Goal: Use online tool/utility: Utilize a website feature to perform a specific function

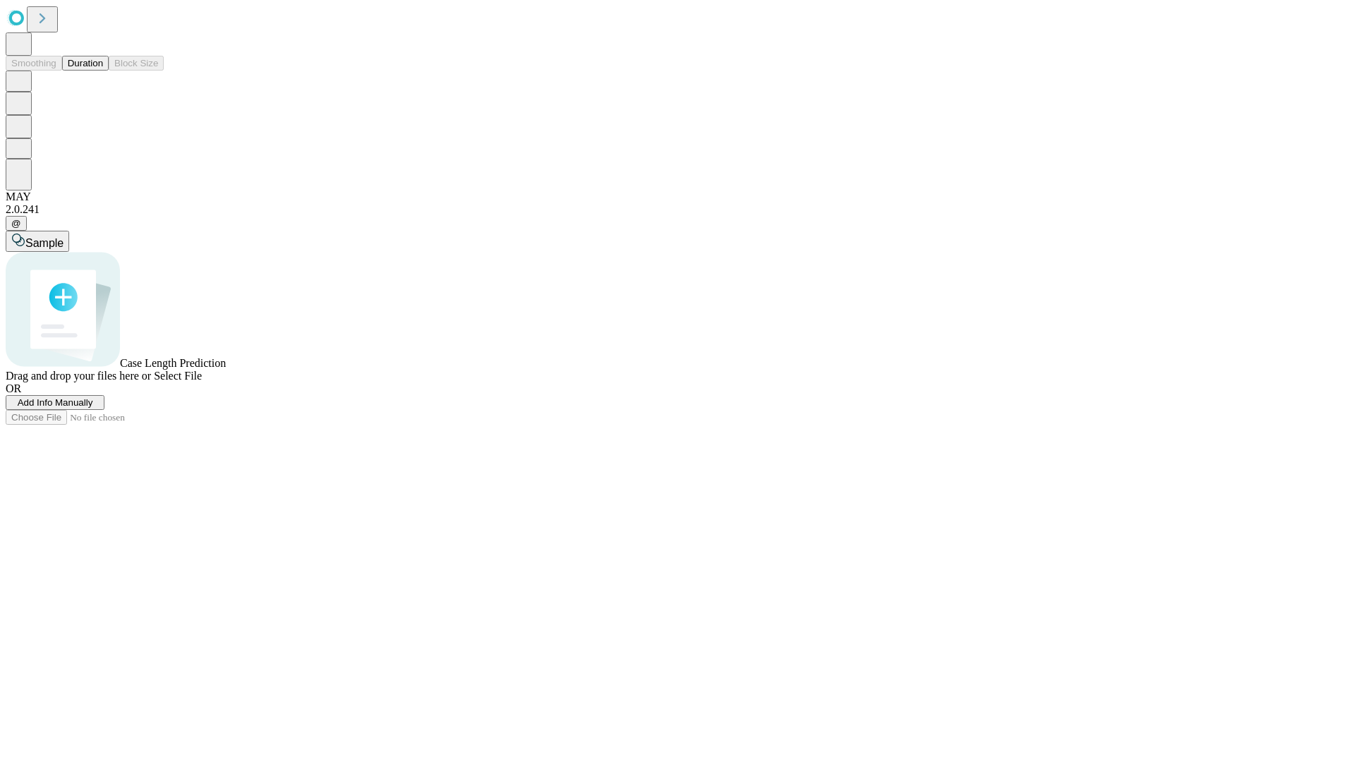
click at [103, 71] on button "Duration" at bounding box center [85, 63] width 47 height 15
click at [93, 408] on span "Add Info Manually" at bounding box center [56, 402] width 76 height 11
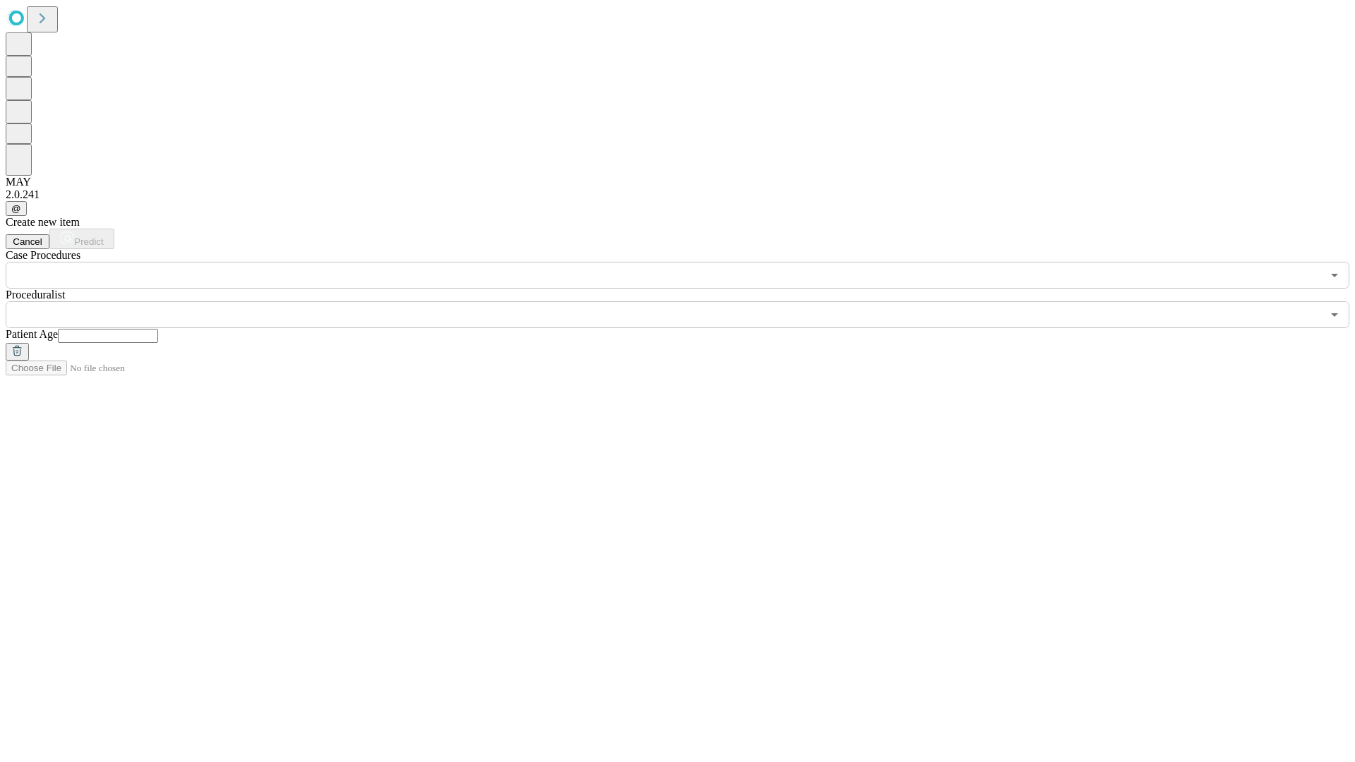
click at [158, 329] on input "text" at bounding box center [108, 336] width 100 height 14
type input "**"
click at [687, 301] on input "text" at bounding box center [664, 314] width 1316 height 27
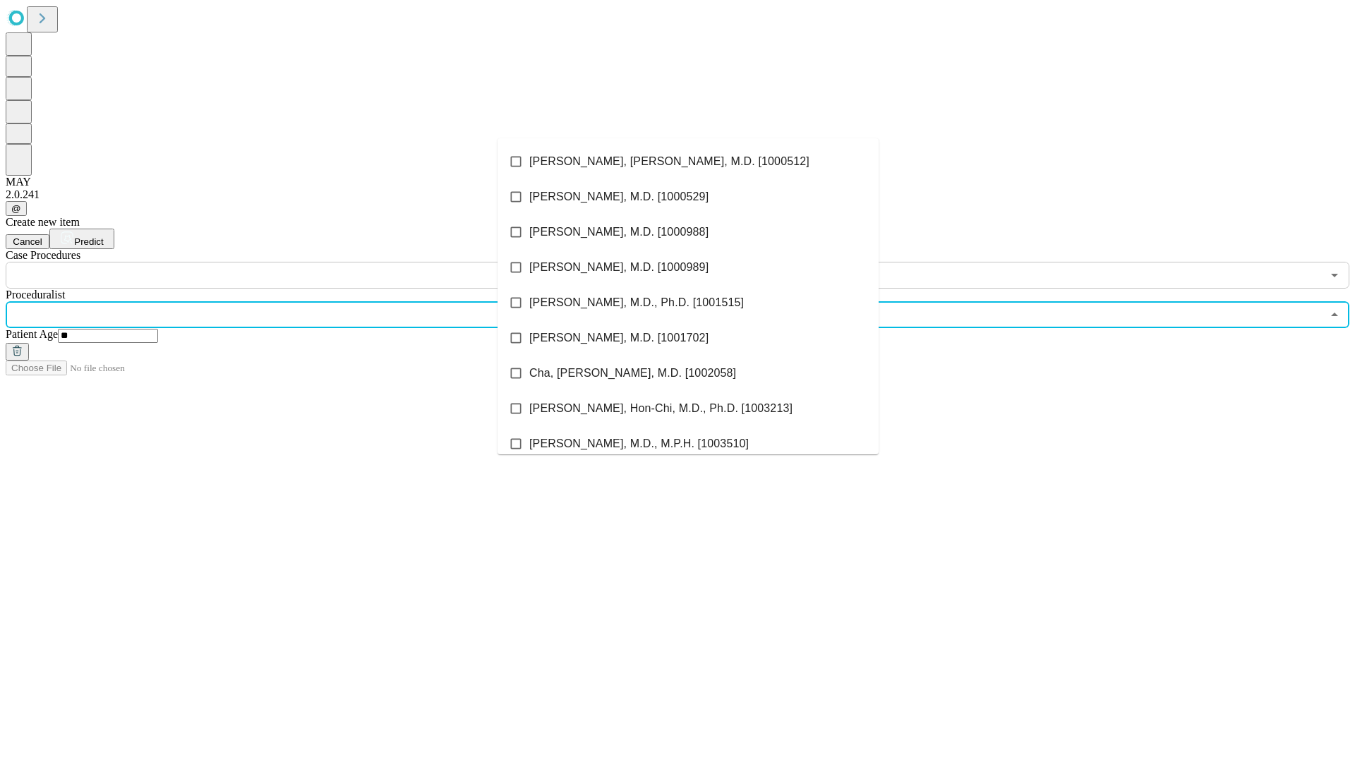
click at [688, 162] on li "[PERSON_NAME], [PERSON_NAME], M.D. [1000512]" at bounding box center [688, 161] width 381 height 35
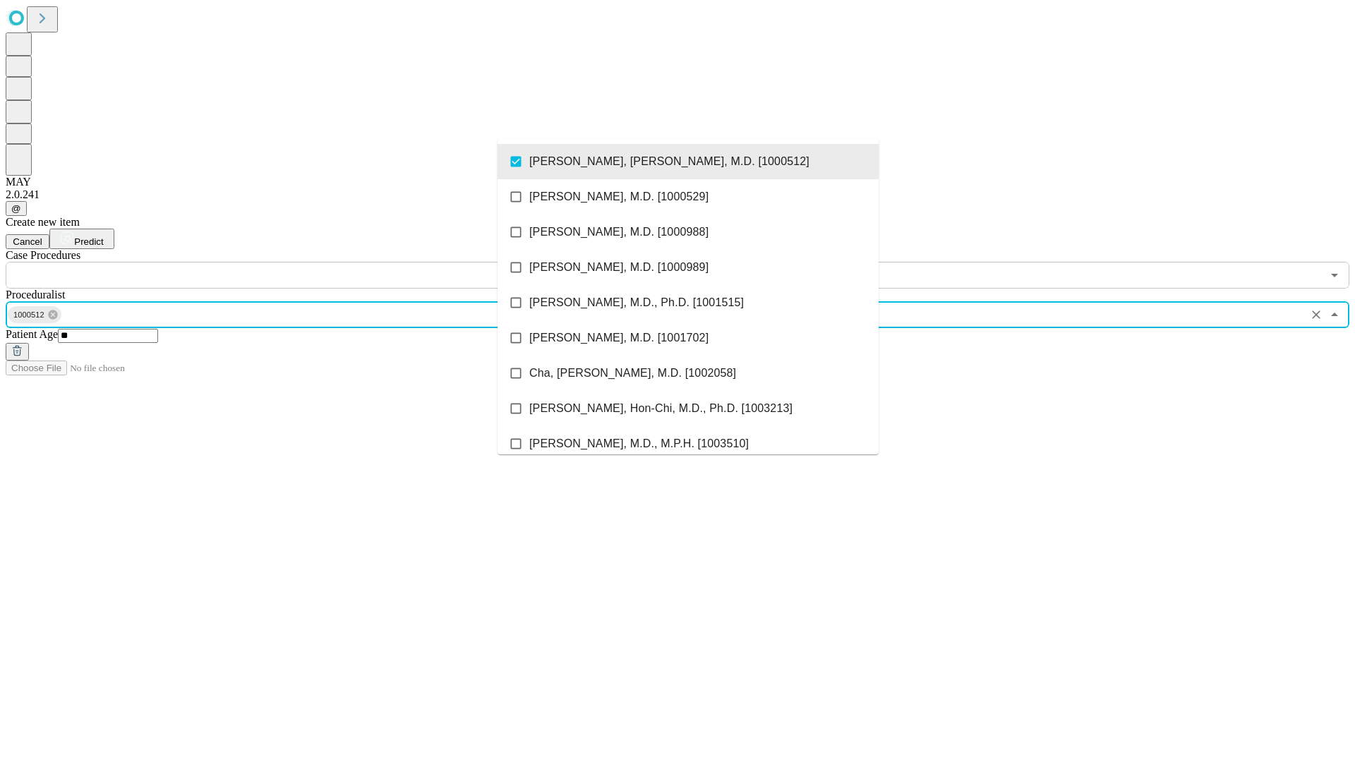
click at [296, 262] on input "text" at bounding box center [664, 275] width 1316 height 27
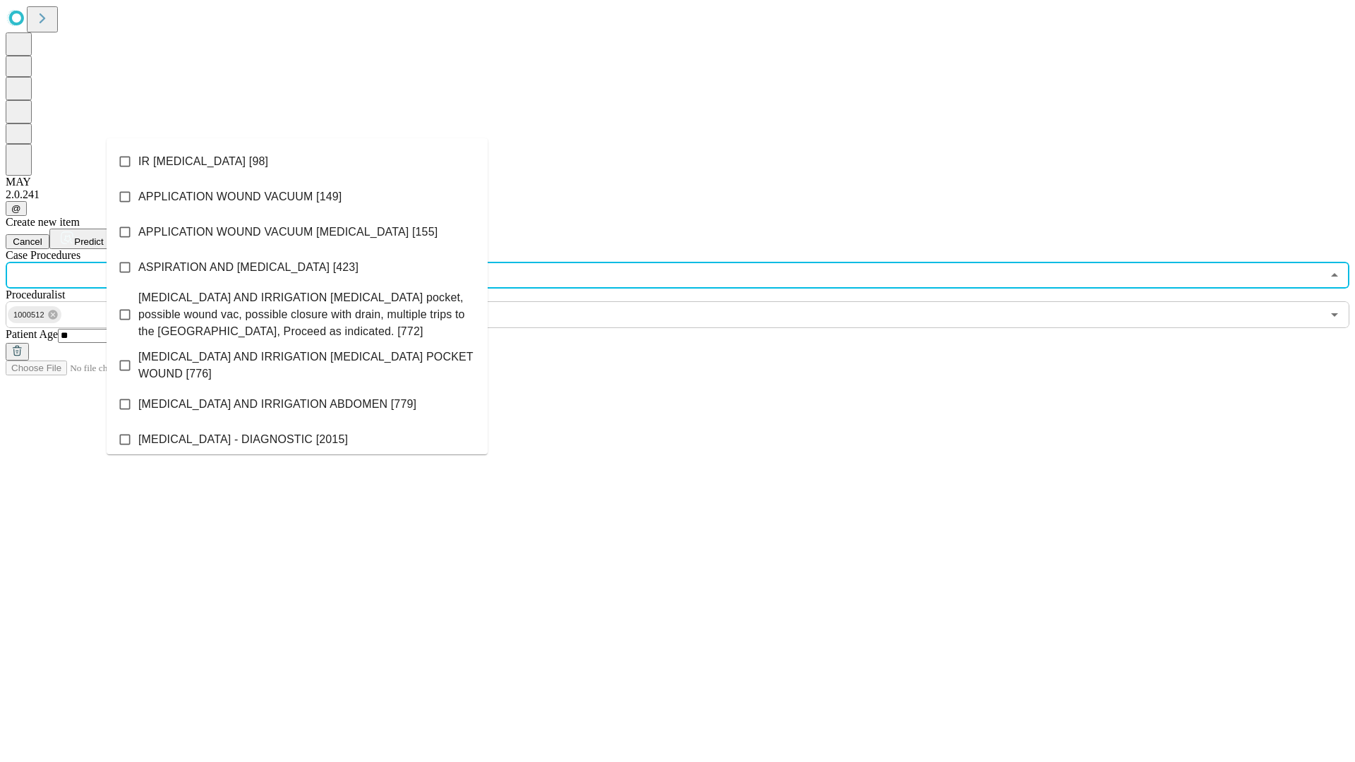
click at [297, 162] on li "IR [MEDICAL_DATA] [98]" at bounding box center [297, 161] width 381 height 35
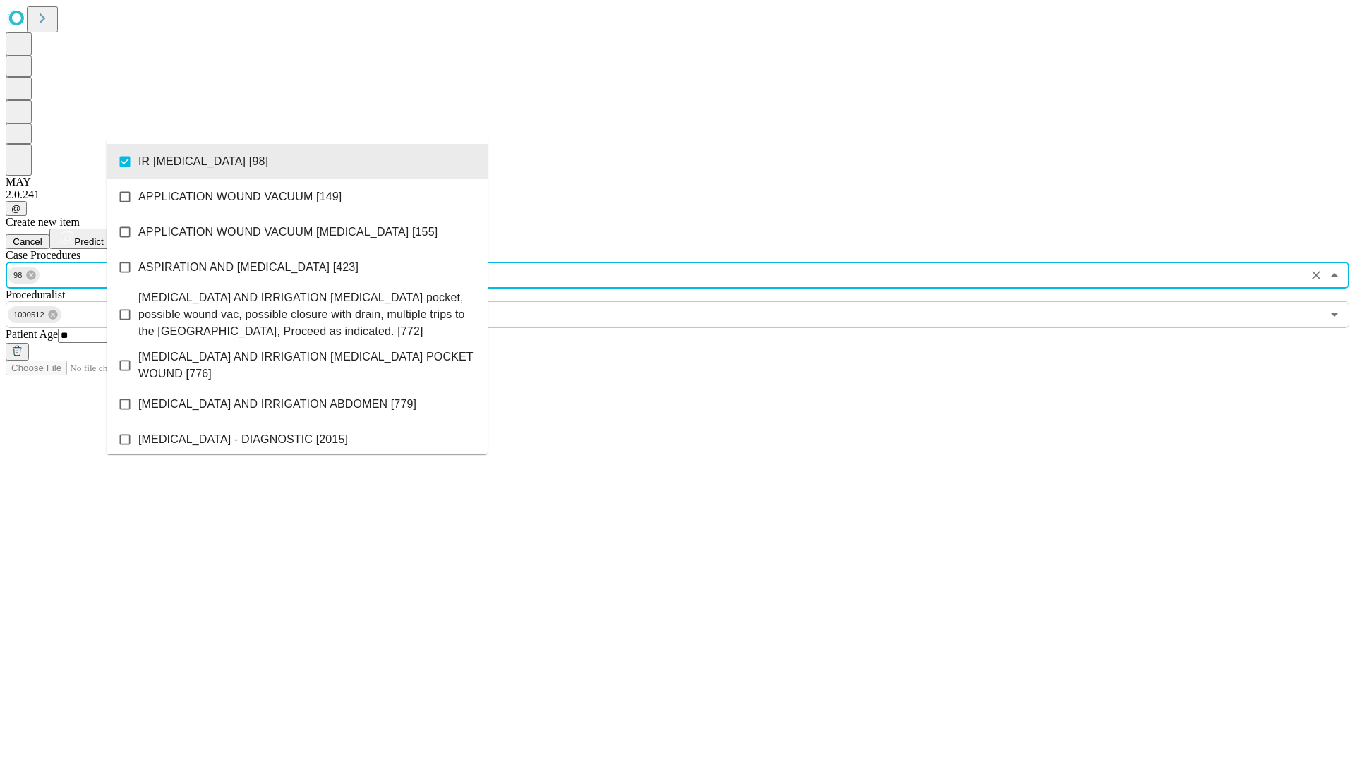
click at [103, 236] on span "Predict" at bounding box center [88, 241] width 29 height 11
